Goal: Information Seeking & Learning: Find specific fact

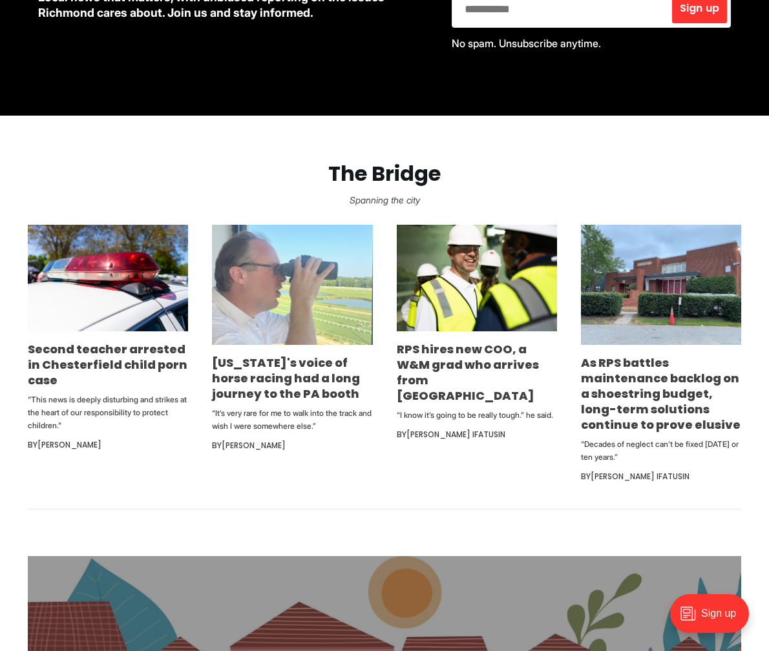
scroll to position [659, 0]
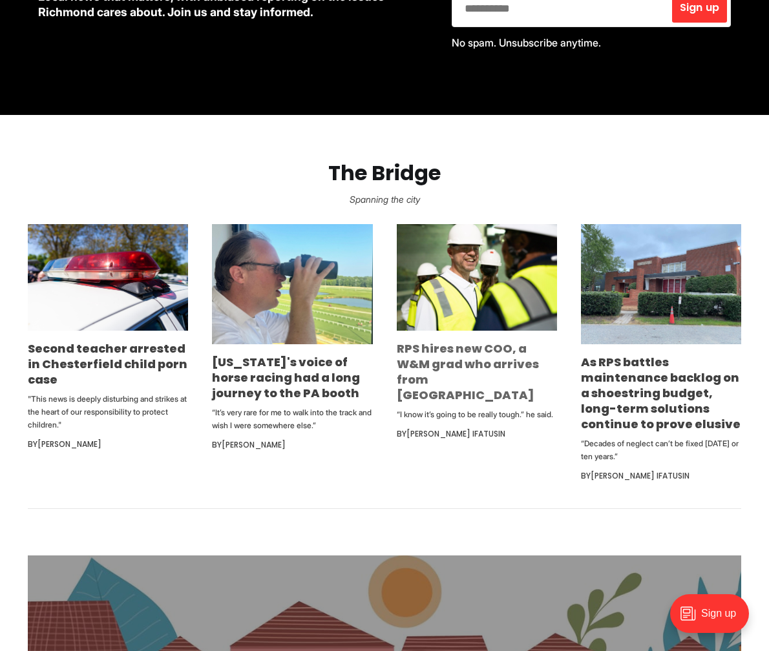
click at [431, 355] on link "RPS hires new COO, a W&M grad who arrives from [GEOGRAPHIC_DATA]" at bounding box center [468, 372] width 142 height 63
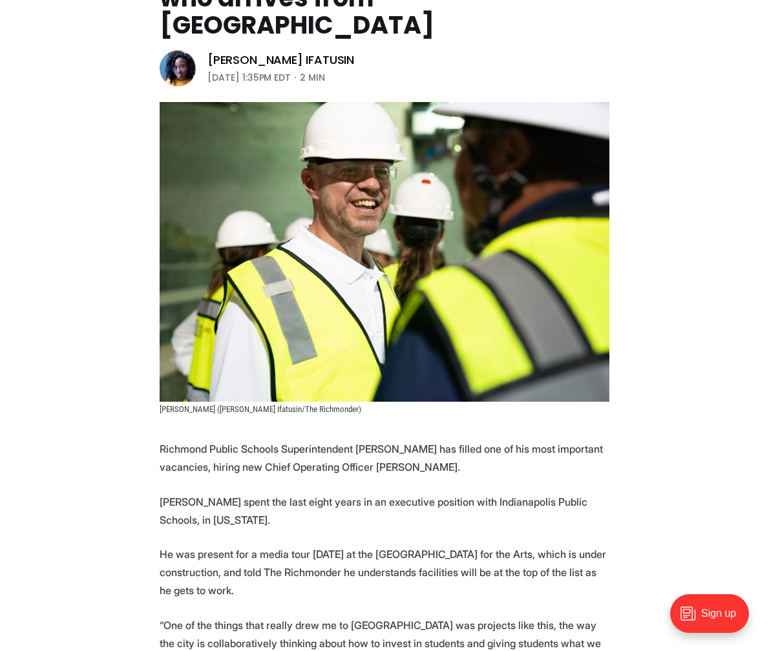
scroll to position [206, 0]
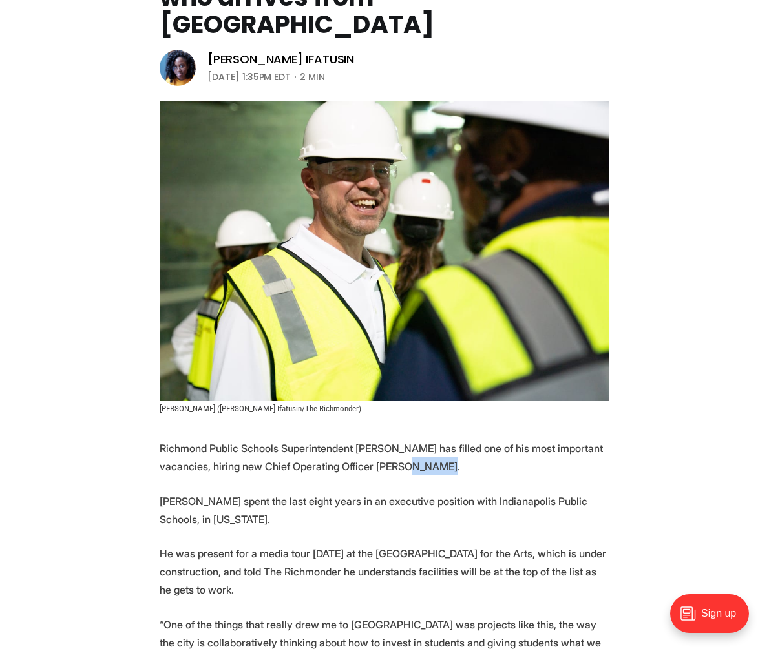
drag, startPoint x: 452, startPoint y: 439, endPoint x: 420, endPoint y: 437, distance: 32.4
click at [420, 439] on p "Richmond Public Schools Superintendent [PERSON_NAME] has filled one of his most…" at bounding box center [385, 457] width 450 height 36
click at [443, 442] on p "Richmond Public Schools Superintendent [PERSON_NAME] has filled one of his most…" at bounding box center [385, 457] width 450 height 36
drag, startPoint x: 454, startPoint y: 438, endPoint x: 422, endPoint y: 438, distance: 31.7
click at [422, 439] on p "Richmond Public Schools Superintendent [PERSON_NAME] has filled one of his most…" at bounding box center [385, 457] width 450 height 36
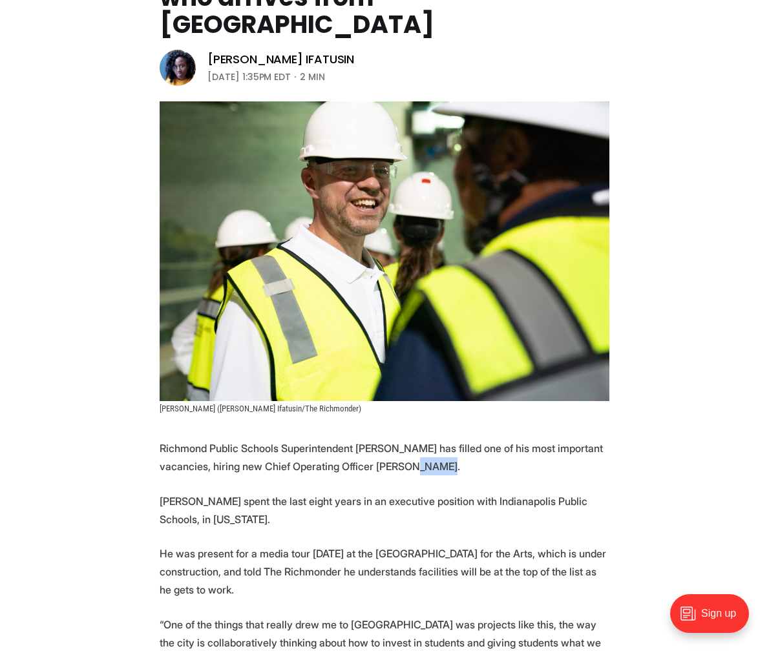
copy p "[PERSON_NAME]"
drag, startPoint x: 454, startPoint y: 438, endPoint x: 388, endPoint y: 438, distance: 65.9
click at [388, 439] on p "Richmond Public Schools Superintendent [PERSON_NAME] has filled one of his most…" at bounding box center [385, 457] width 450 height 36
copy p "[PERSON_NAME]"
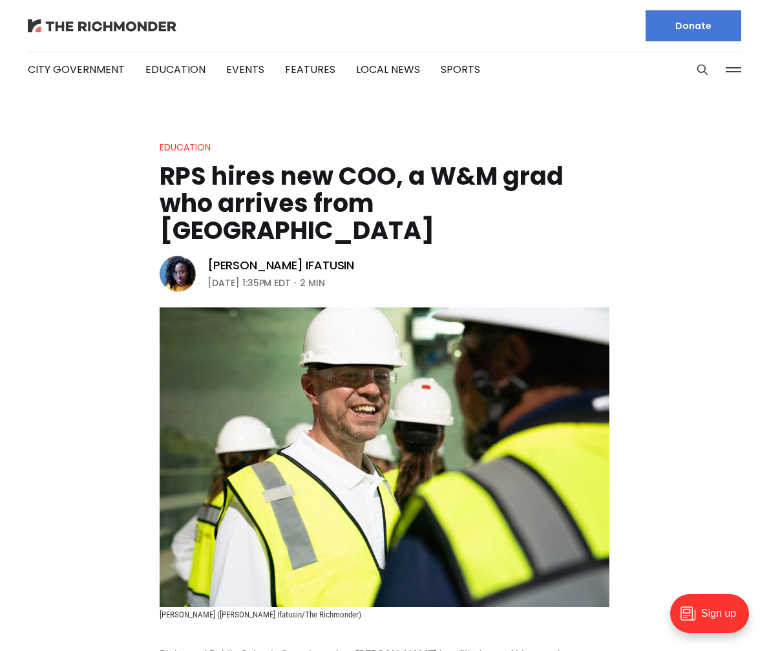
scroll to position [0, 0]
click at [114, 28] on img at bounding box center [102, 25] width 149 height 13
